Goal: Task Accomplishment & Management: Manage account settings

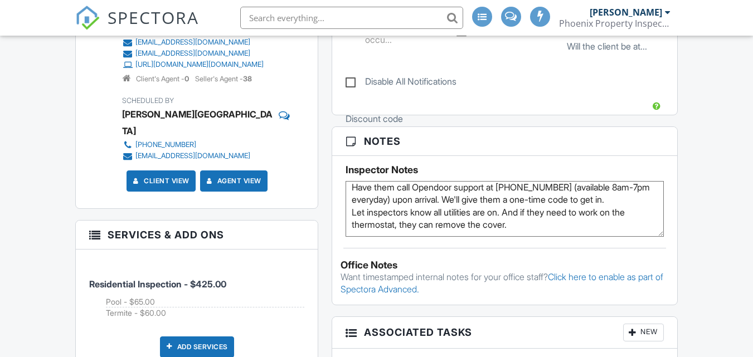
click at [402, 192] on form "Notes Inspector Notes For the home inspection: For inspectors: Have them call O…" at bounding box center [504, 182] width 344 height 110
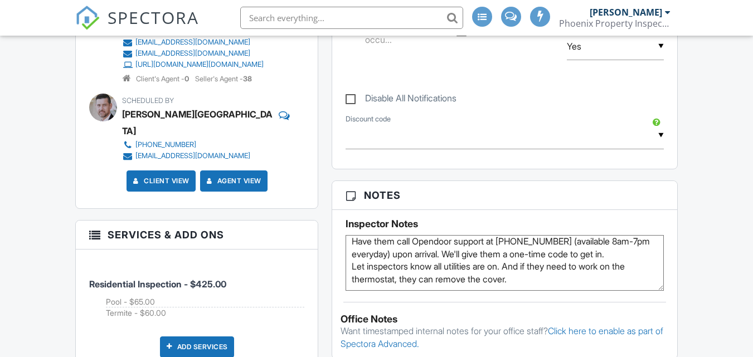
click at [526, 278] on textarea "For the home inspection: For inspectors: Have them call Opendoor support at [PH…" at bounding box center [505, 263] width 318 height 56
click at [379, 259] on textarea "For the home inspection: For inspectors: Have them call Opendoor support at [PH…" at bounding box center [505, 263] width 318 height 56
click at [524, 280] on textarea "For the home inspection: For inspectors: Have them call Opendoor support at [PH…" at bounding box center [505, 263] width 318 height 56
click at [509, 262] on textarea "For the home inspection: For inspectors: Have them call Opendoor support at [PH…" at bounding box center [505, 263] width 318 height 56
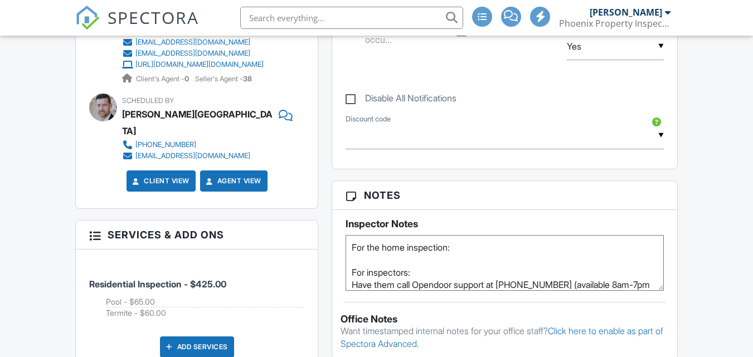
drag, startPoint x: 515, startPoint y: 278, endPoint x: 339, endPoint y: 239, distance: 179.2
click at [339, 239] on div "Inspector Notes For the home inspection: For inspectors: Have them call Opendoo…" at bounding box center [504, 250] width 344 height 81
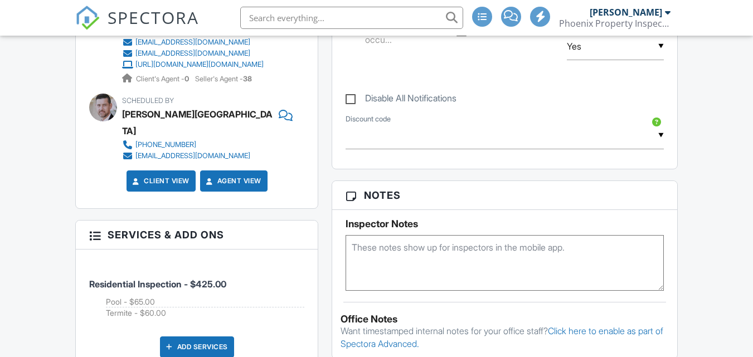
click at [357, 244] on textarea "For the home inspection: For inspectors: Have them call Opendoor support at [PH…" at bounding box center [505, 263] width 318 height 56
paste textarea "Door Code: 861403 Lockbox Code: 5972"
type textarea "Door Code: 861403 Lockbox Code: 5972"
click at [683, 192] on div "Reports Locked Attach New PROPERTY INSPECTION NEW PPI TEMPLATE - [DATE] Edit Vi…" at bounding box center [504, 206] width 359 height 987
